Goal: Task Accomplishment & Management: Manage account settings

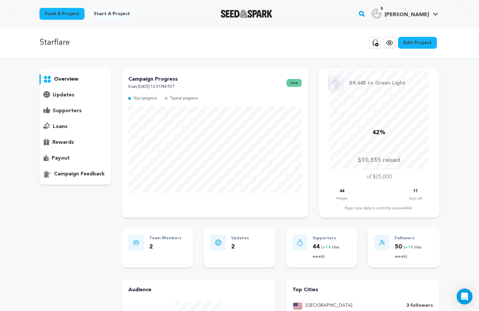
click at [75, 113] on p "supporters" at bounding box center [67, 111] width 29 height 8
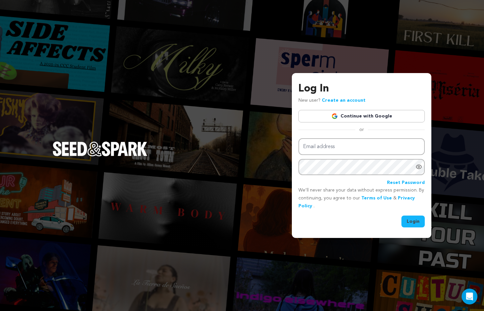
click at [346, 116] on link "Continue with Google" at bounding box center [361, 116] width 126 height 12
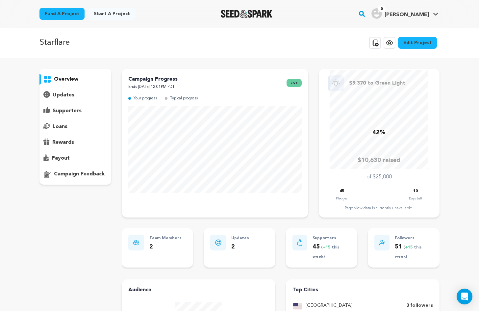
click at [71, 107] on p "supporters" at bounding box center [67, 111] width 29 height 8
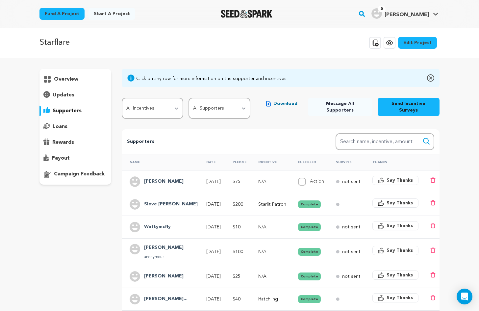
click at [74, 77] on p "overview" at bounding box center [66, 79] width 24 height 8
